Goal: Information Seeking & Learning: Learn about a topic

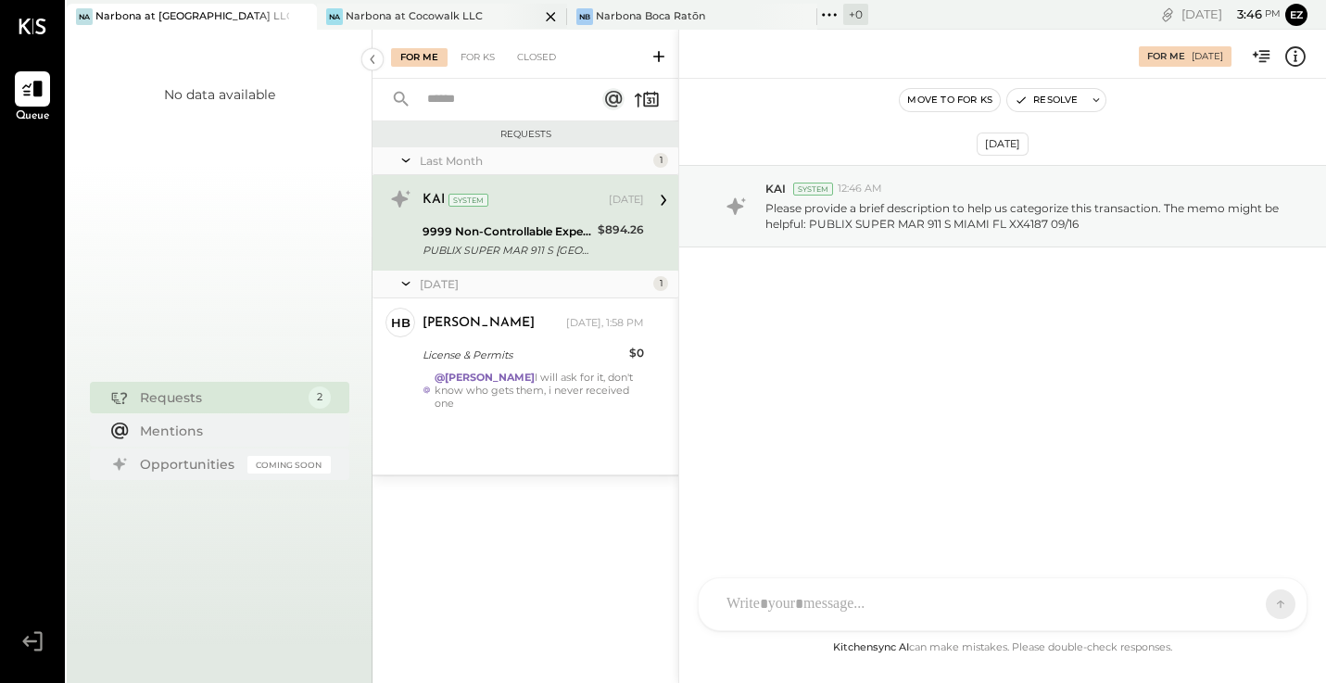
click at [483, 14] on div "Na Narbona at Cocowalk LLC" at bounding box center [428, 16] width 222 height 17
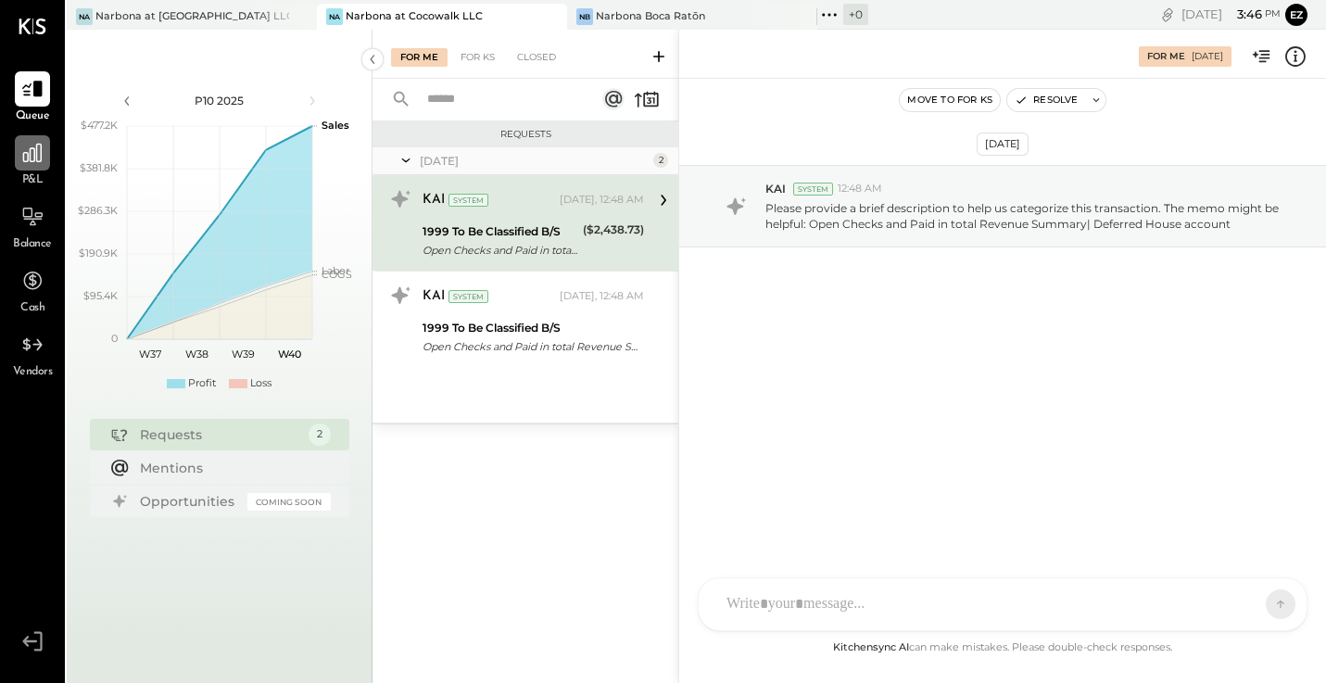
click at [28, 163] on icon at bounding box center [32, 153] width 24 height 24
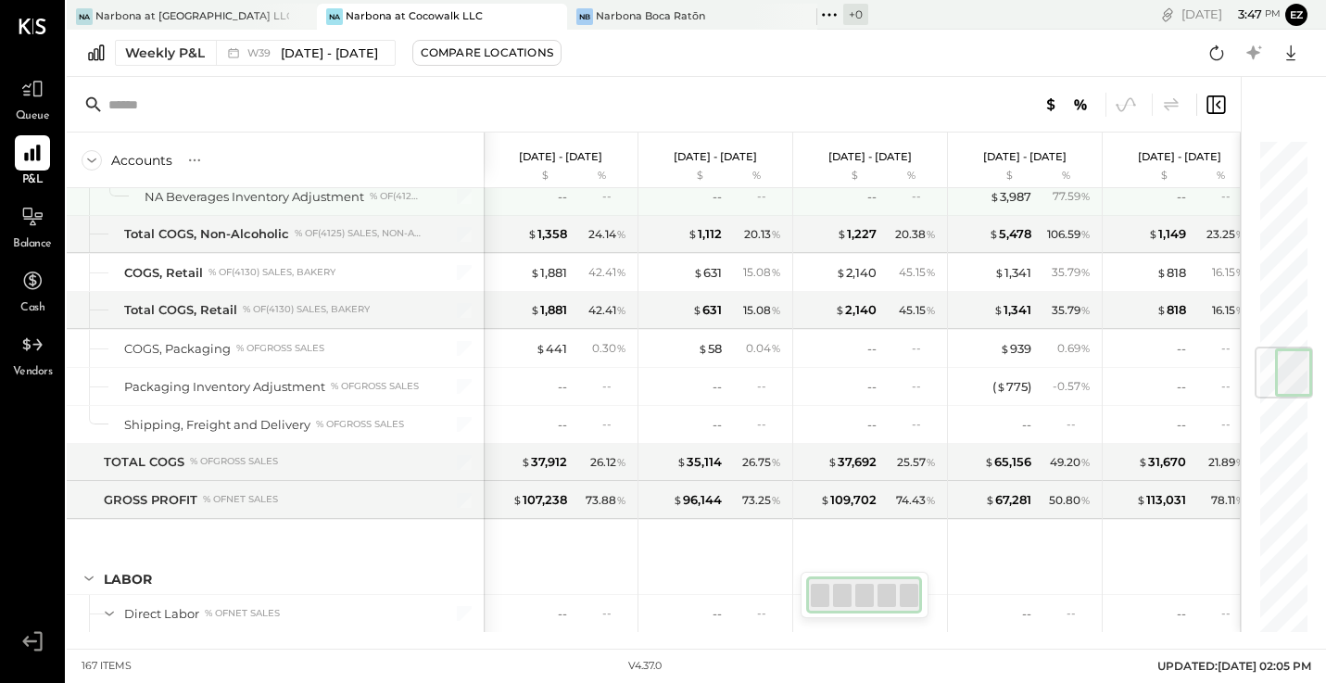
scroll to position [1767, 0]
